Goal: Information Seeking & Learning: Learn about a topic

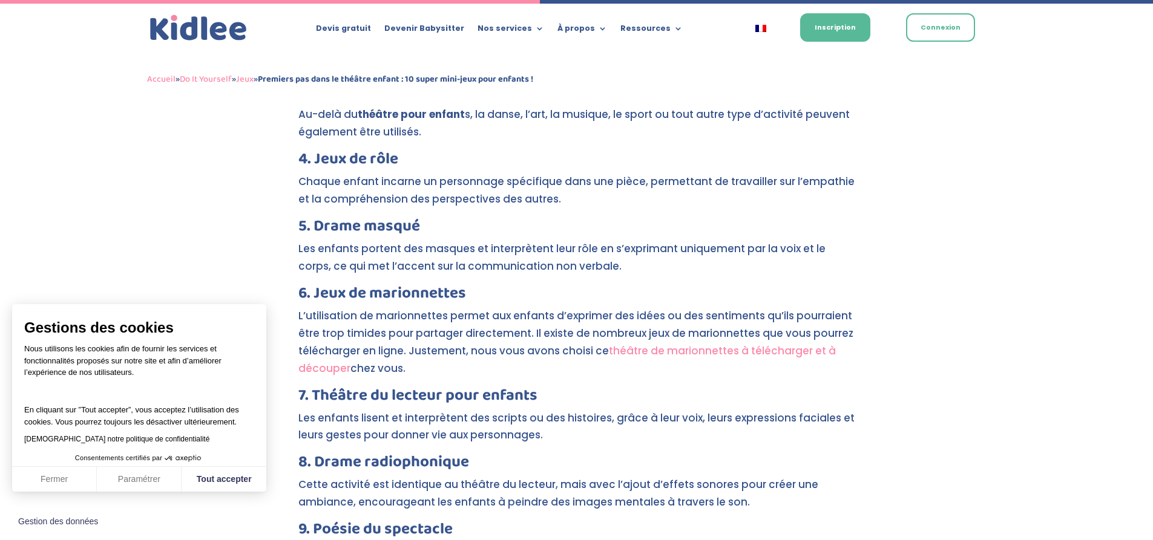
scroll to position [1783, 0]
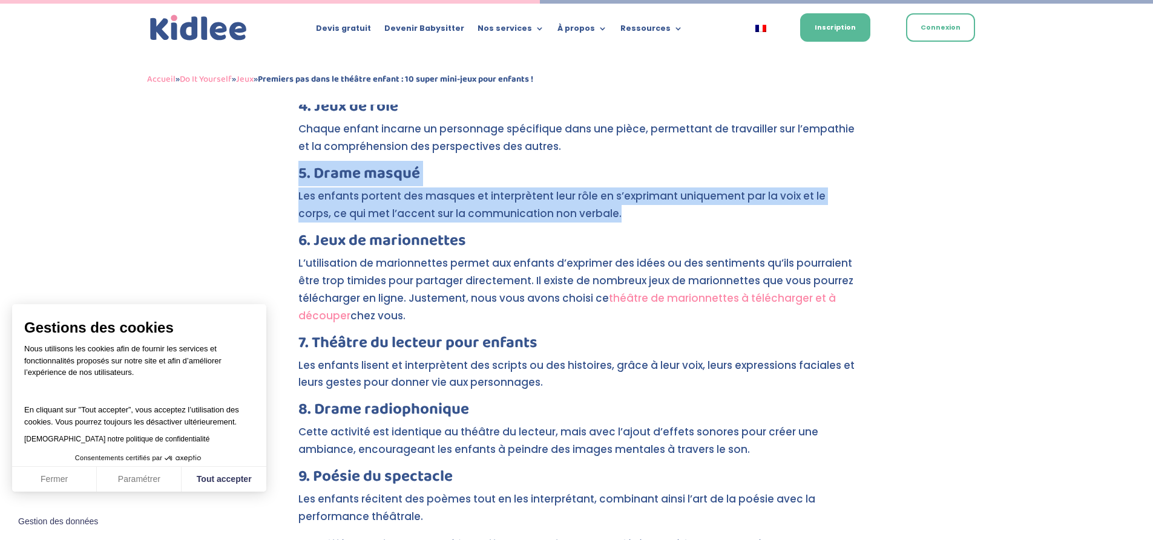
drag, startPoint x: 583, startPoint y: 198, endPoint x: 289, endPoint y: 151, distance: 298.3
click at [289, 151] on div "Premiers pas dans le théâtre enfant : 10 super mini-jeux pour enfants ! par Léa…" at bounding box center [576, 460] width 1153 height 4248
copy div "5. Drame [PERSON_NAME] Les enfants portent des masques et interprètent leur rôl…"
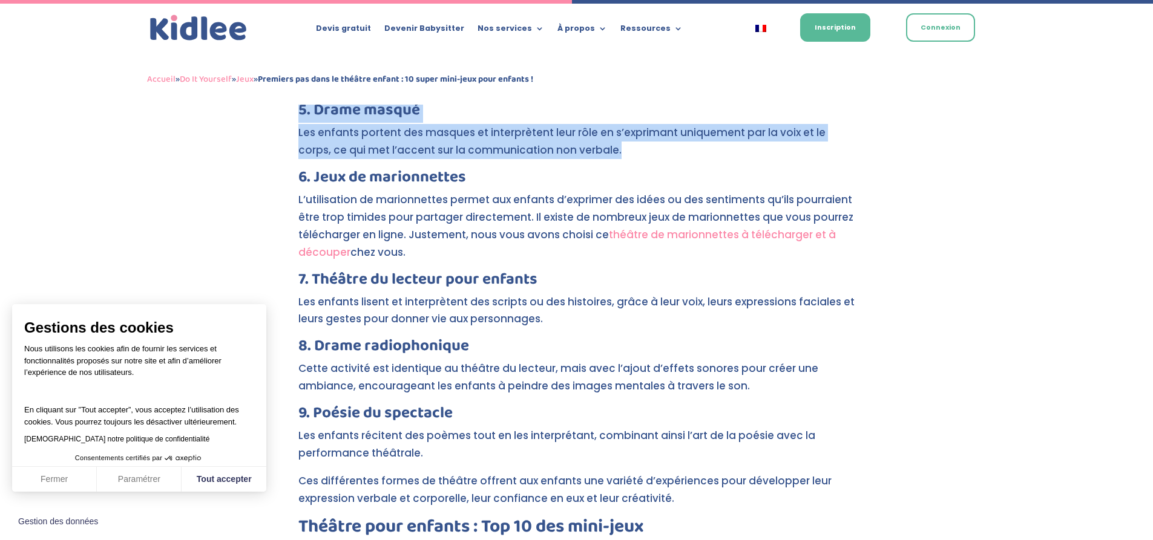
scroll to position [1904, 0]
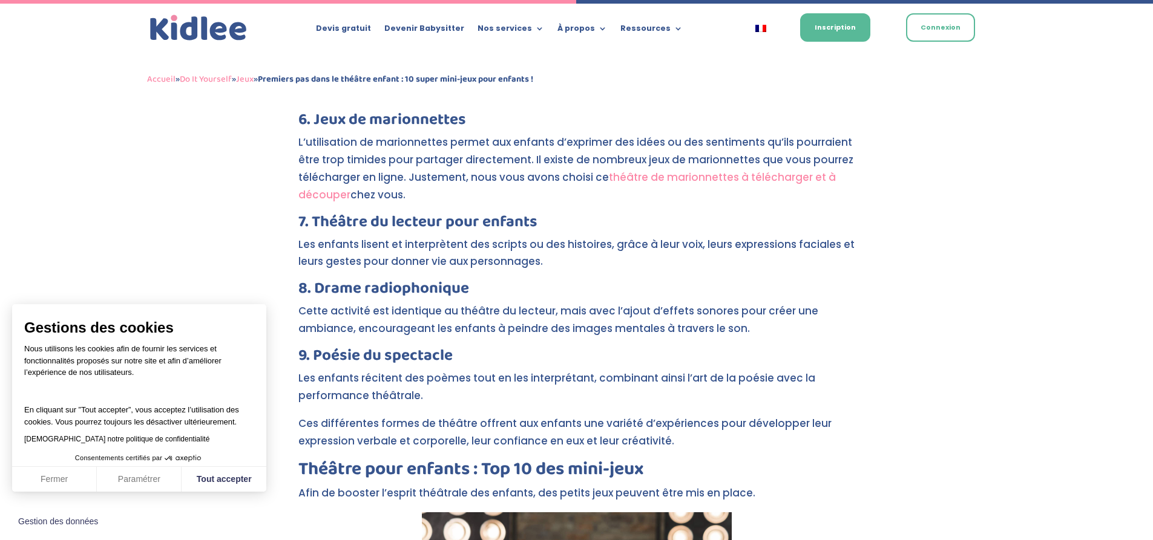
click at [482, 316] on p "Cette activité est identique au théâtre du lecteur, mais avec l’ajout d’effets …" at bounding box center [576, 325] width 557 height 45
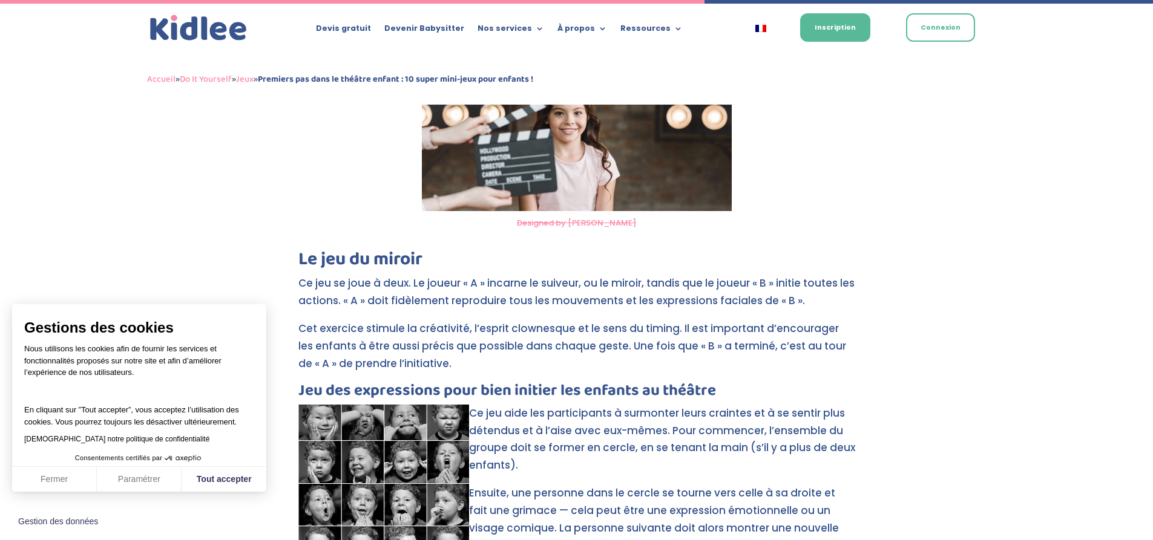
scroll to position [2448, 0]
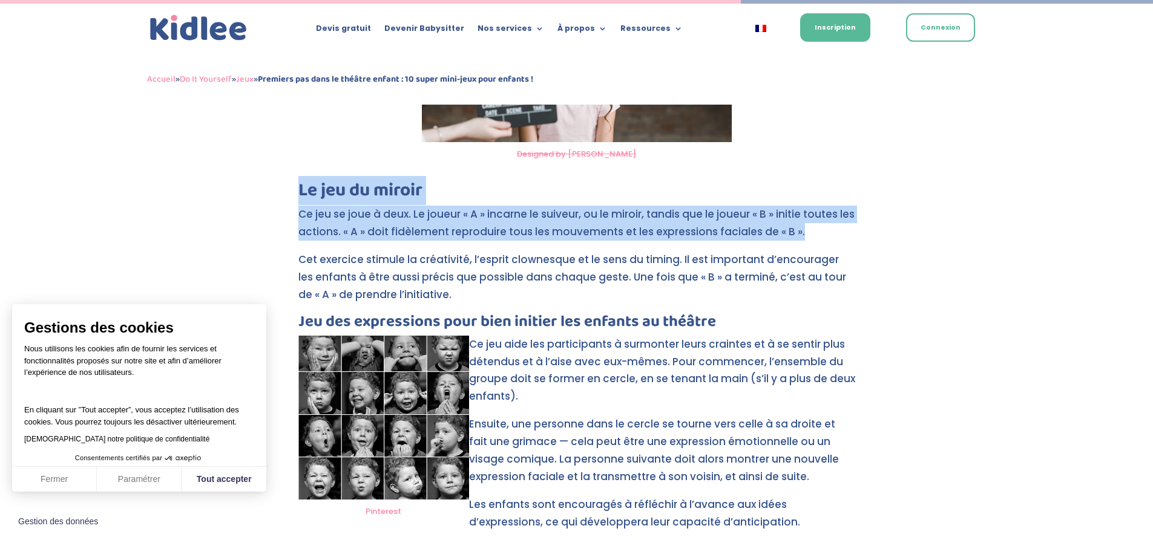
drag, startPoint x: 820, startPoint y: 213, endPoint x: 255, endPoint y: 171, distance: 566.7
copy div "Le jeu du miroir Ce jeu se joue à deux. Le joueur « A » incarne le suiveur, ou …"
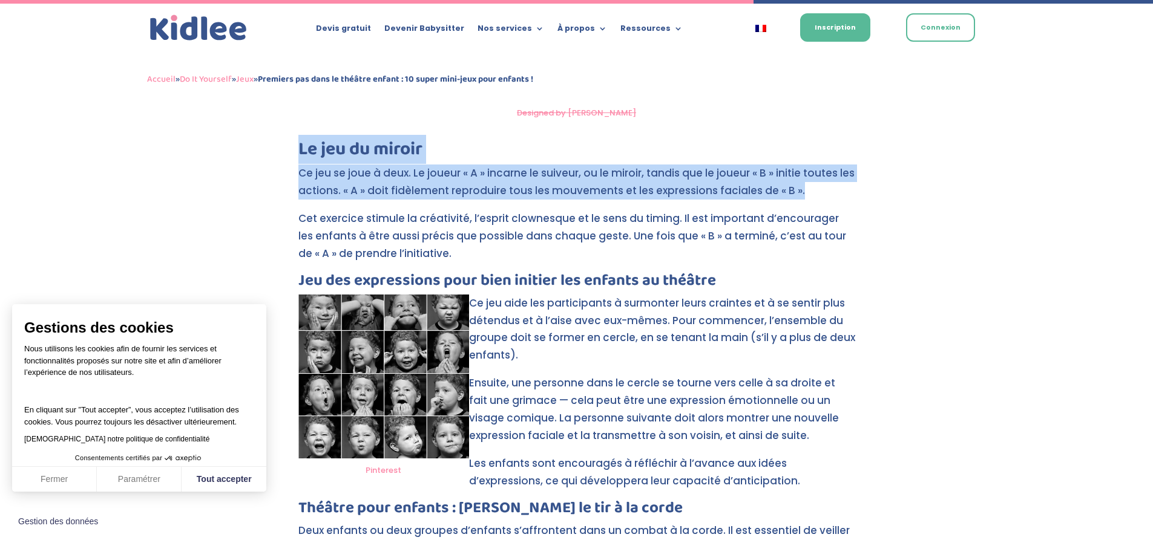
scroll to position [2509, 0]
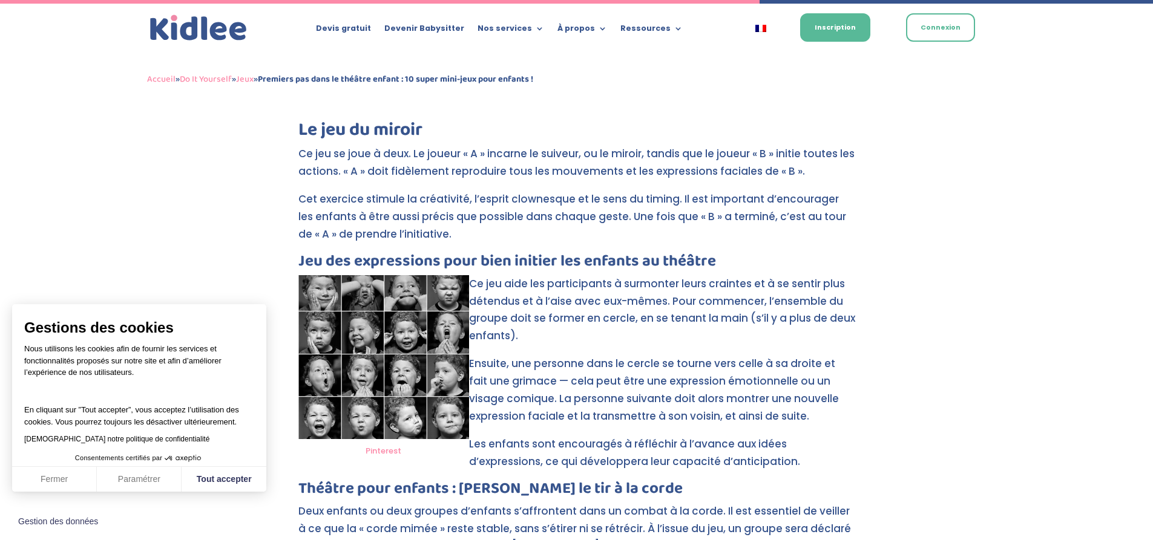
click at [607, 275] on p "Ce jeu aide les participants à surmonter leurs craintes et à se sentir plus dét…" at bounding box center [576, 315] width 557 height 80
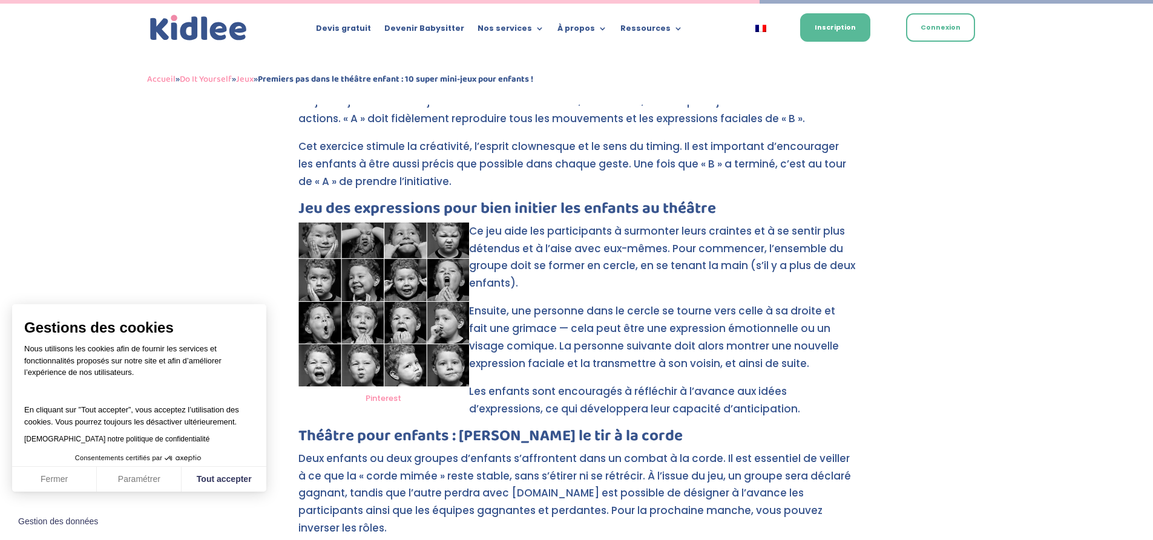
scroll to position [2630, 0]
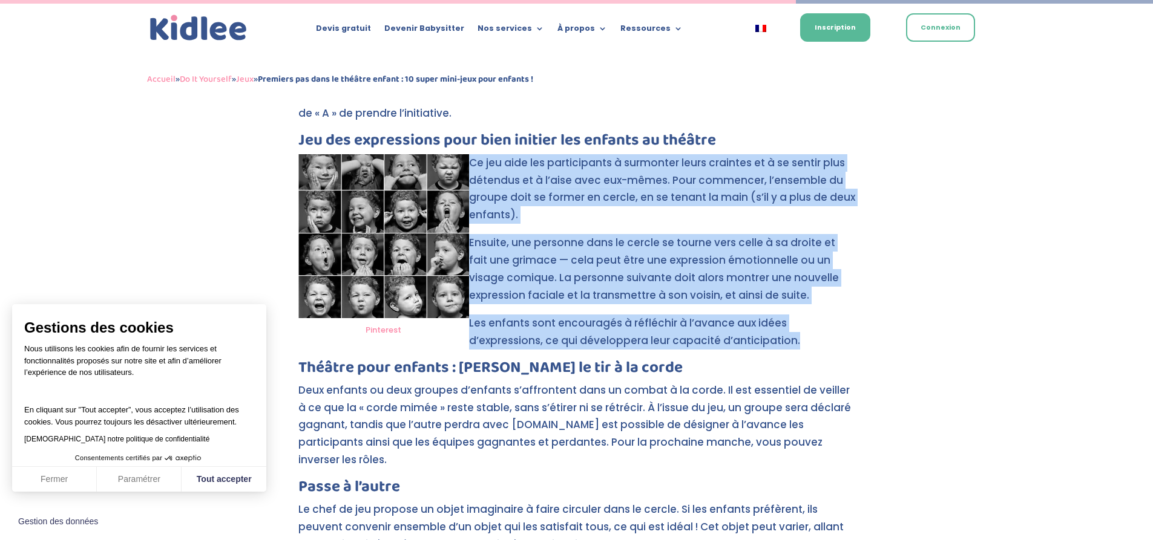
drag, startPoint x: 793, startPoint y: 326, endPoint x: 473, endPoint y: 148, distance: 365.9
copy div "Ce jeu aide les participants à surmonter leurs craintes et à se sentir plus dét…"
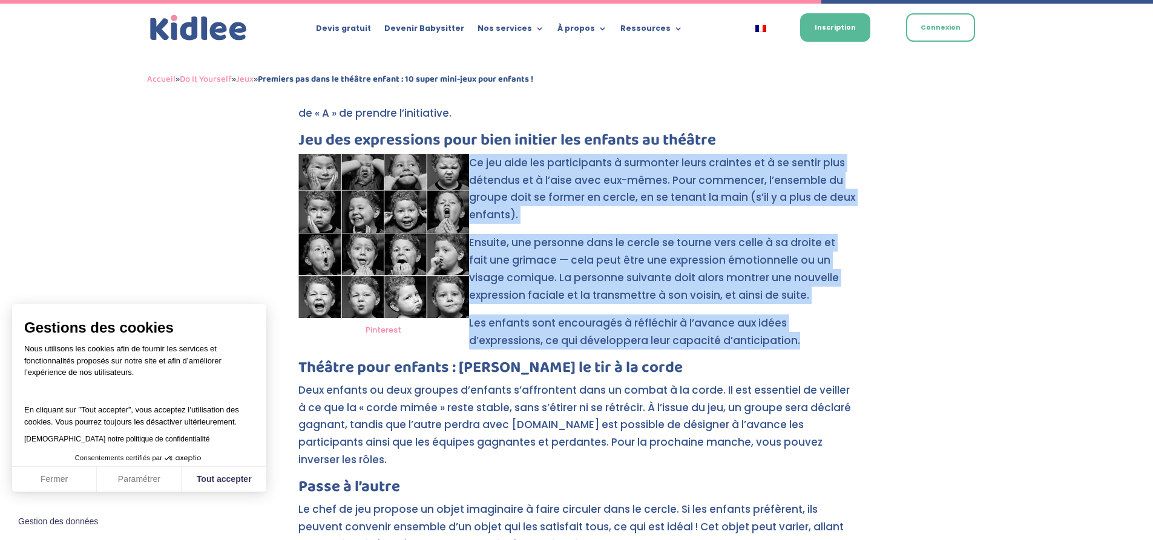
scroll to position [2811, 0]
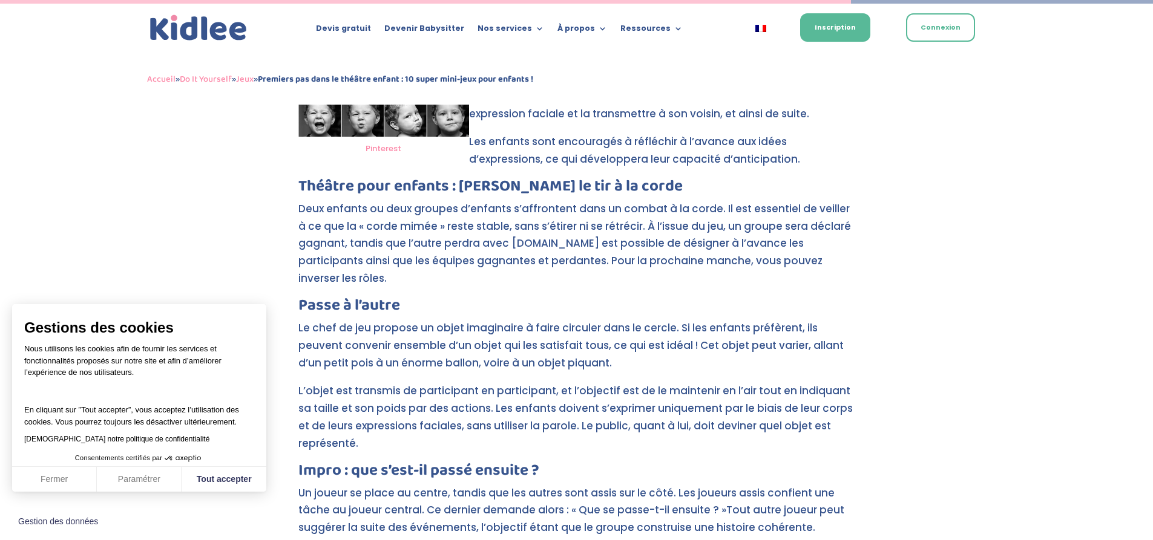
click at [519, 298] on h3 "Passe à l’autre" at bounding box center [576, 309] width 557 height 22
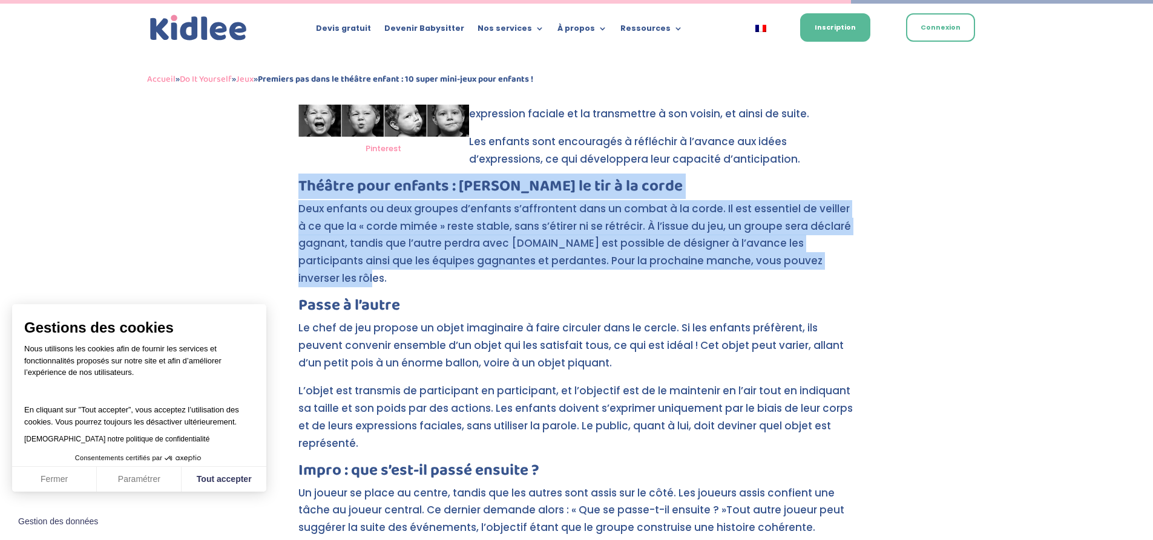
drag, startPoint x: 811, startPoint y: 243, endPoint x: 294, endPoint y: 174, distance: 521.2
copy div "Théâtre pour enfants : [PERSON_NAME] le tir à la corde Deux enfants ou deux gro…"
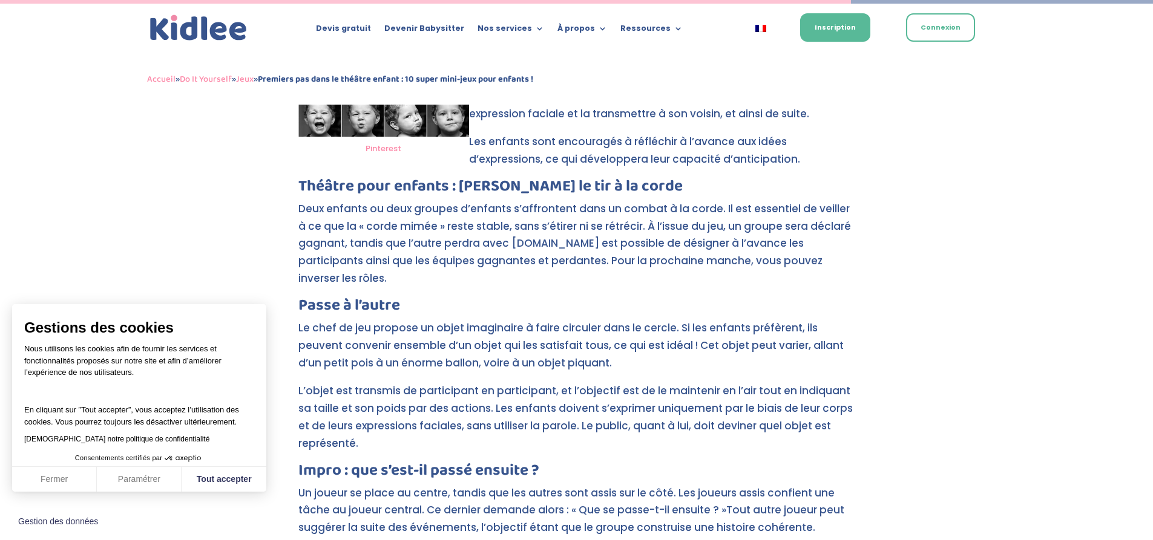
click at [468, 319] on p "Le chef de jeu propose un objet imaginaire à faire circuler dans le cercle. Si …" at bounding box center [576, 350] width 557 height 63
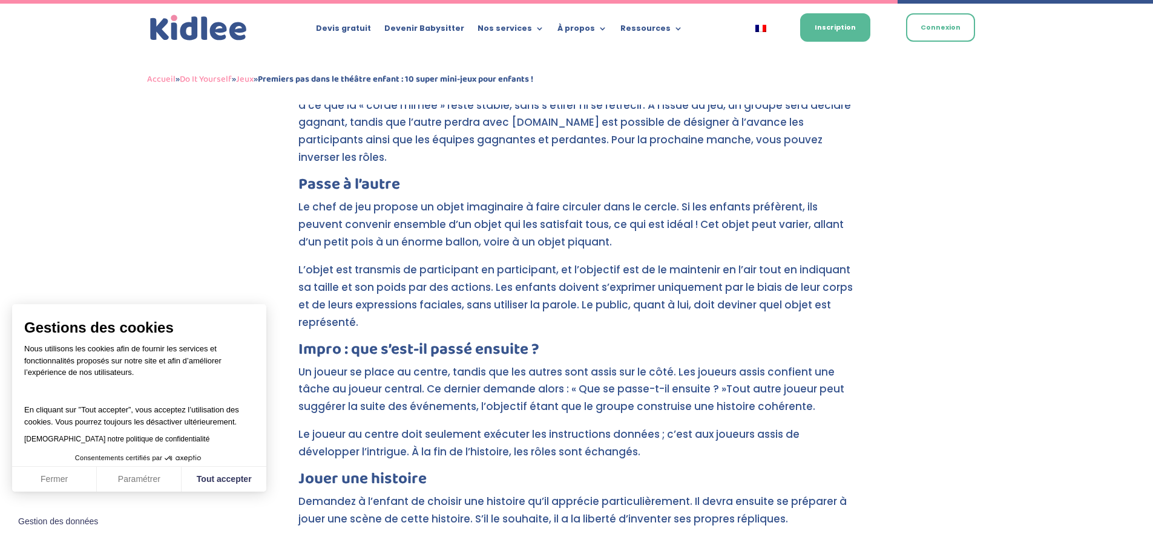
scroll to position [3053, 0]
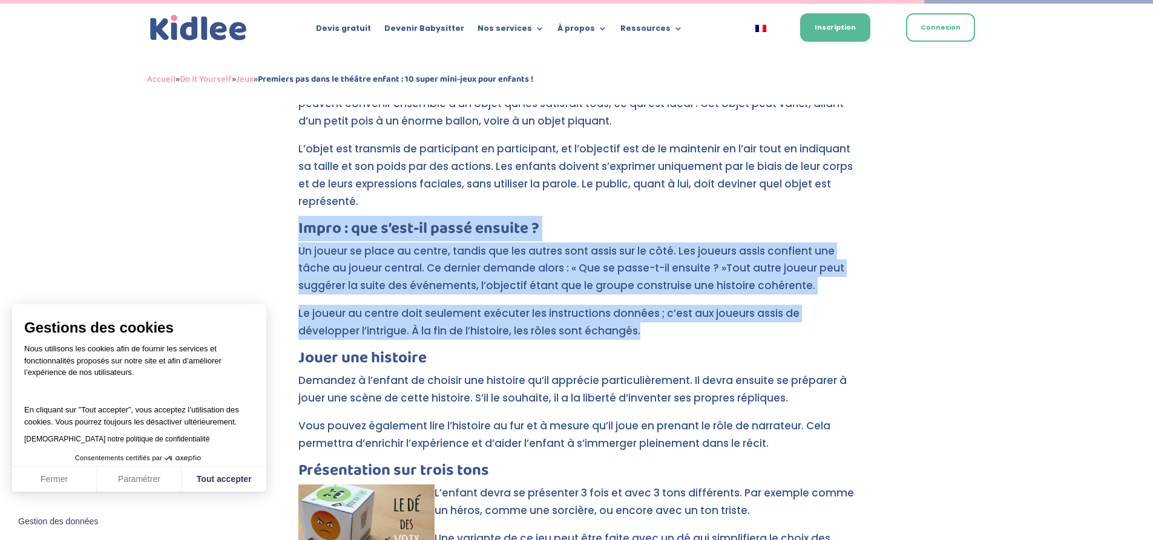
drag, startPoint x: 643, startPoint y: 296, endPoint x: 294, endPoint y: 191, distance: 364.6
copy div "Impro : que s’est-il passé ensuite ? Un joueur se place au centre, tandis que l…"
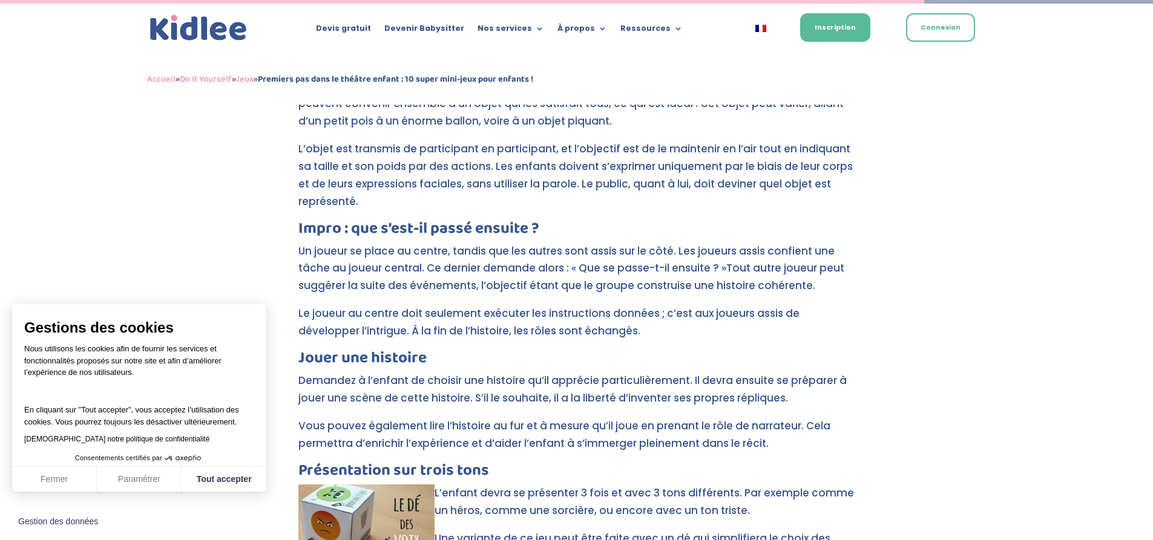
click at [479, 372] on p "Demandez à l’enfant de choisir une histoire qu’il apprécie particulièrement. Il…" at bounding box center [576, 394] width 557 height 45
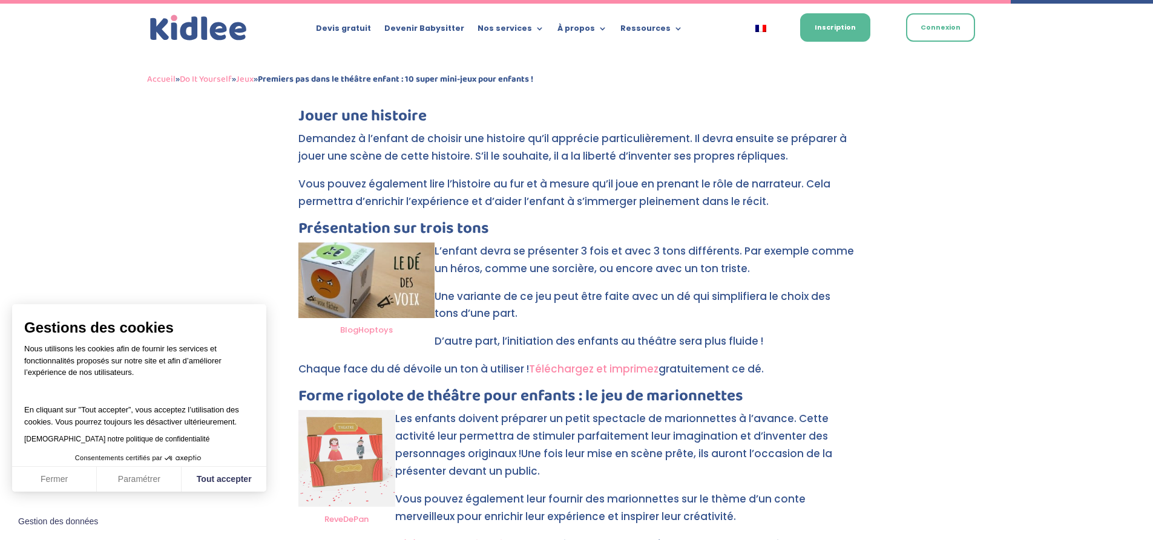
scroll to position [3416, 0]
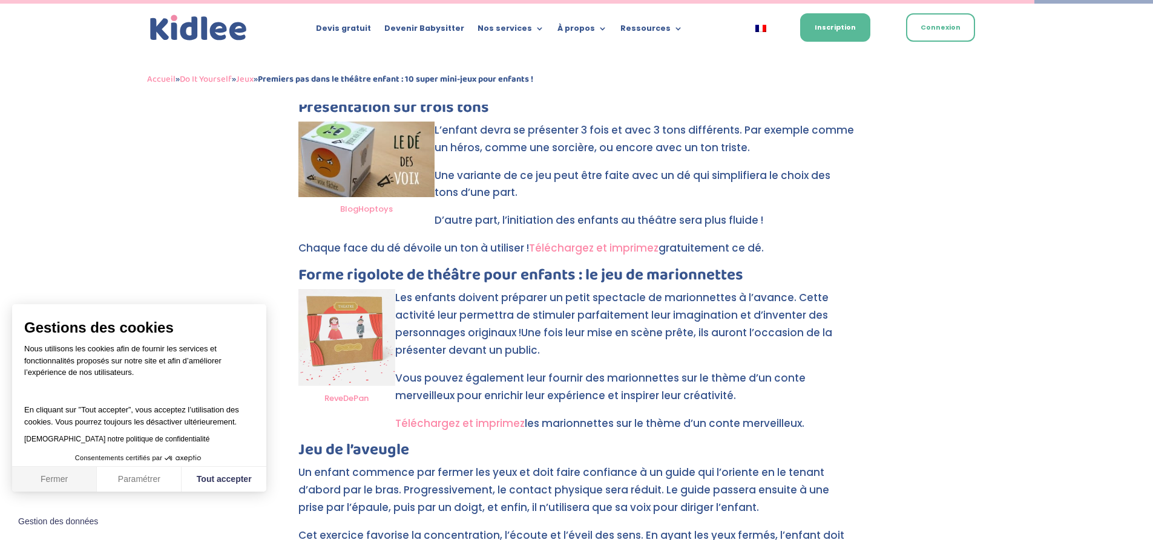
click at [51, 485] on button "Fermer" at bounding box center [54, 479] width 85 height 25
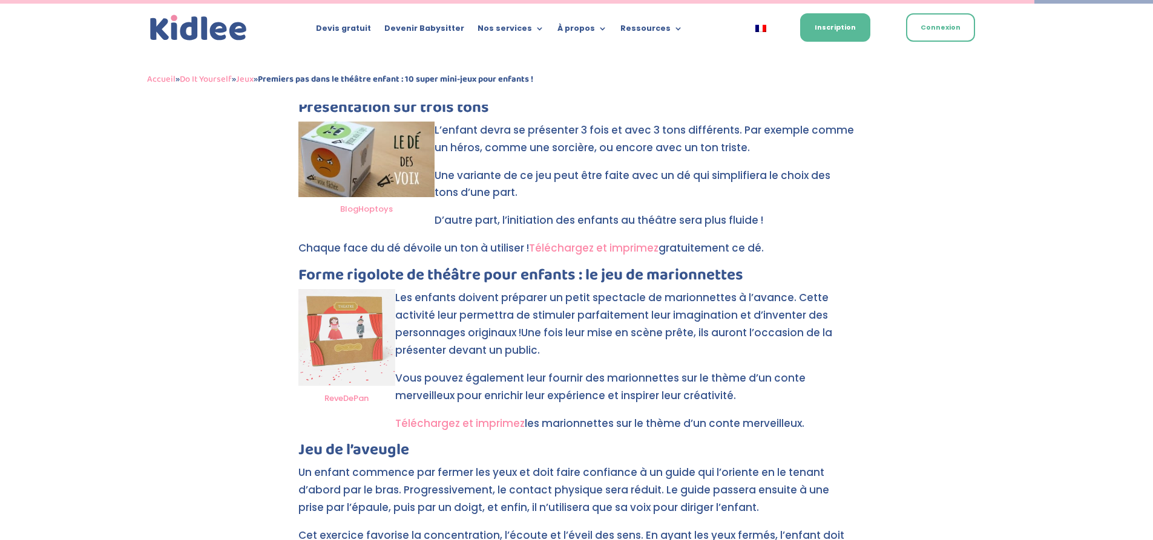
click at [450, 442] on h3 "Jeu de l’aveugle" at bounding box center [576, 453] width 557 height 22
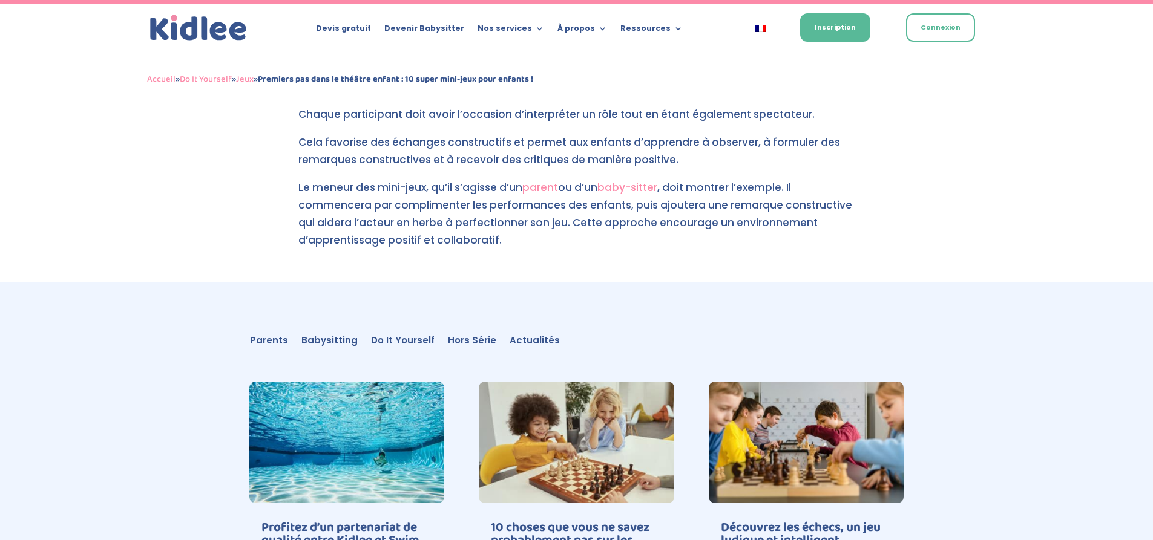
scroll to position [4082, 0]
